Goal: Task Accomplishment & Management: Use online tool/utility

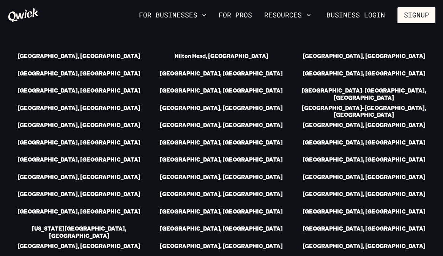
scroll to position [1100, 0]
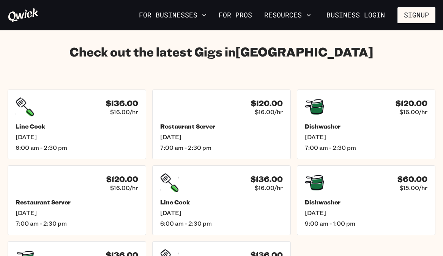
scroll to position [1036, 0]
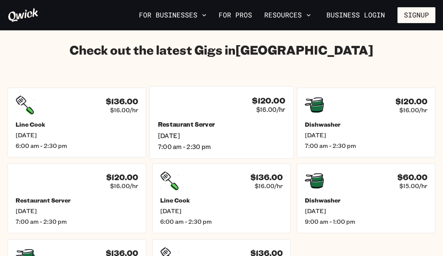
click at [157, 107] on div "$120.00 $16.00/hr Restaurant Server [DATE] 7:00 am - 2:30 pm" at bounding box center [222, 123] width 144 height 72
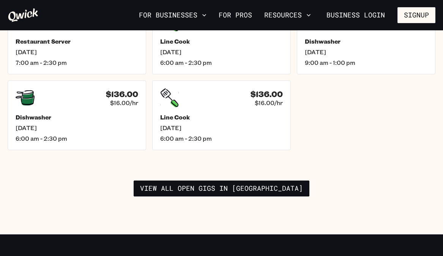
scroll to position [1197, 0]
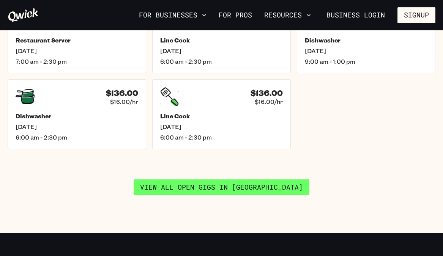
click at [179, 179] on link "View all open gigs in [GEOGRAPHIC_DATA]" at bounding box center [222, 187] width 176 height 16
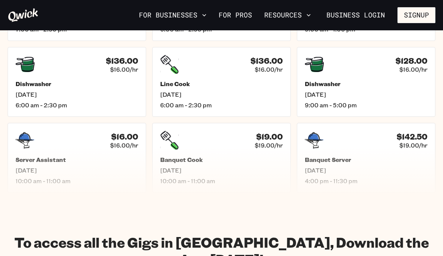
scroll to position [439, 0]
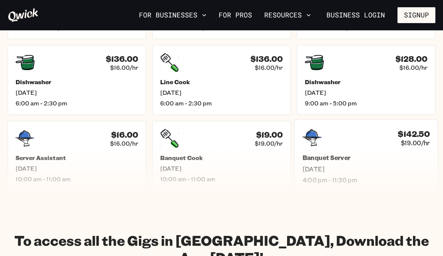
click at [329, 150] on div "$142.50 $19.00/hr Banquet Server [DATE] 4:00 pm - 11:30 pm" at bounding box center [366, 156] width 144 height 72
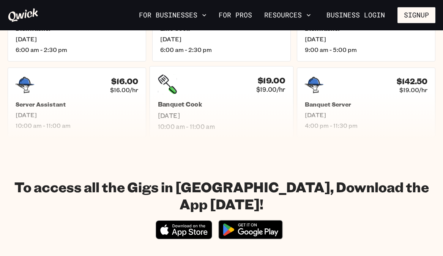
scroll to position [497, 0]
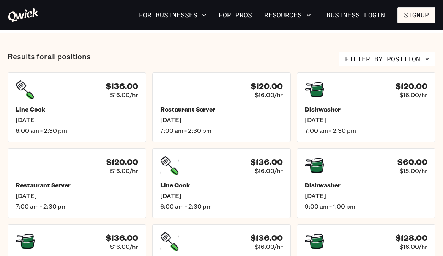
scroll to position [257, 0]
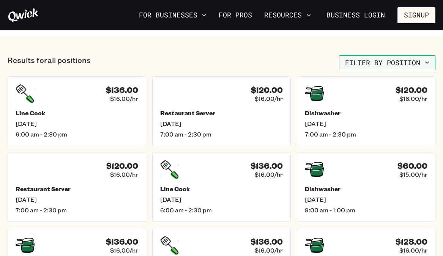
click at [354, 60] on button "Filter by position" at bounding box center [387, 62] width 96 height 15
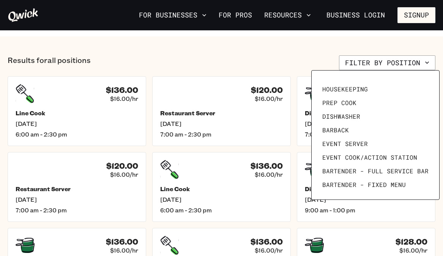
scroll to position [105, 0]
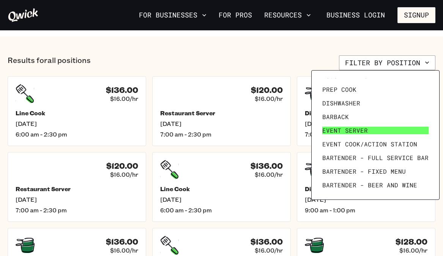
click at [355, 133] on span "Event Server" at bounding box center [345, 131] width 46 height 8
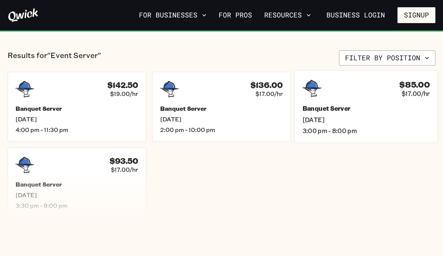
scroll to position [154, 0]
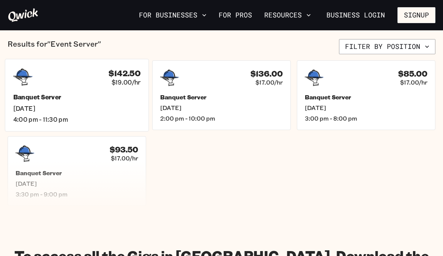
click at [67, 75] on div "$142.50 $19.00/hr" at bounding box center [77, 77] width 128 height 20
